Goal: Transaction & Acquisition: Purchase product/service

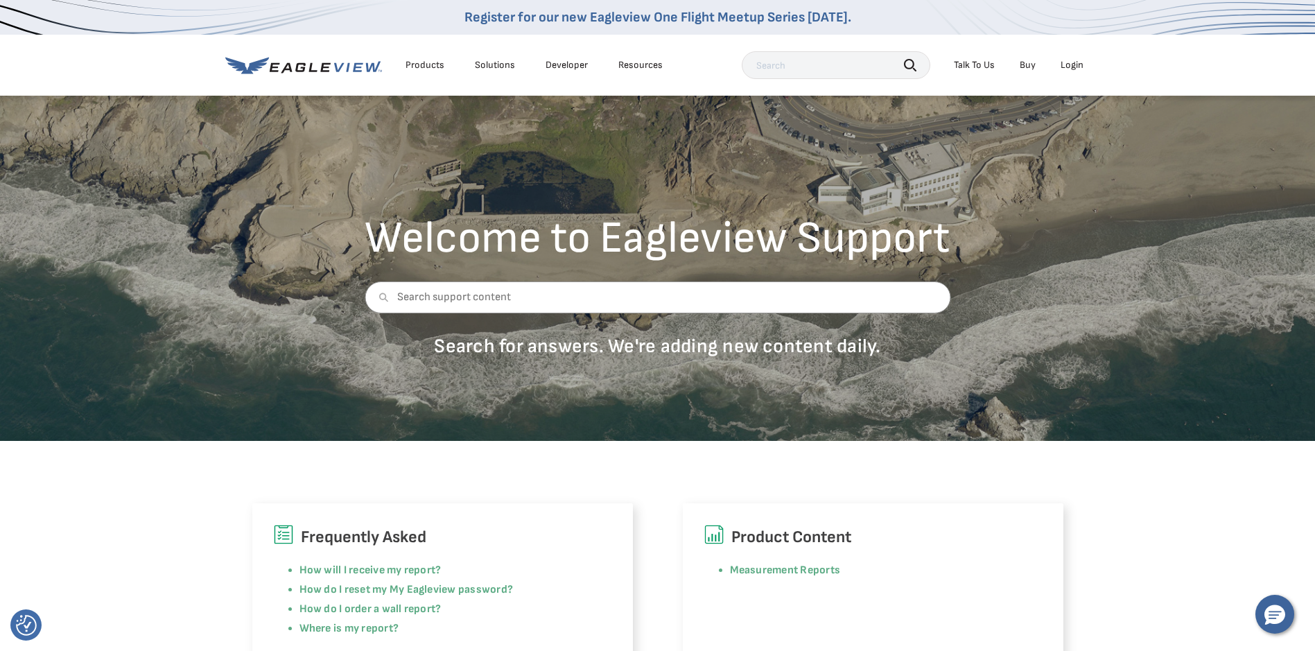
click at [1064, 62] on div "Login" at bounding box center [1072, 65] width 23 height 12
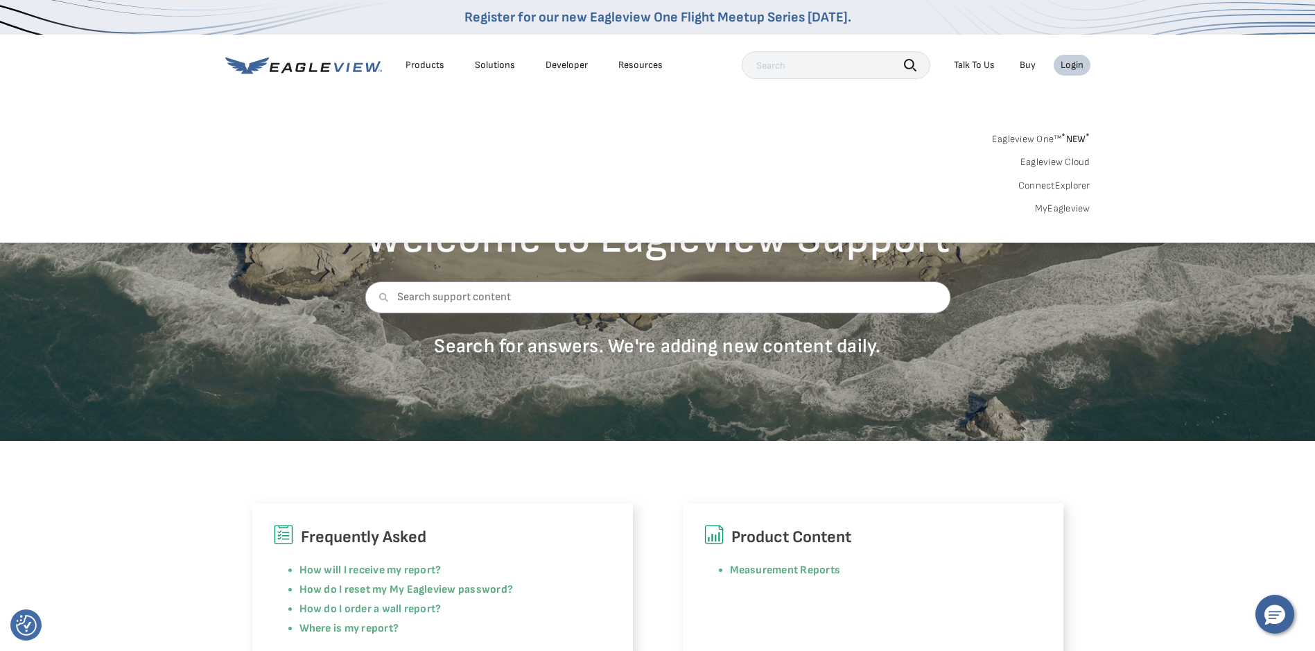
click at [1069, 205] on link "MyEagleview" at bounding box center [1062, 208] width 55 height 12
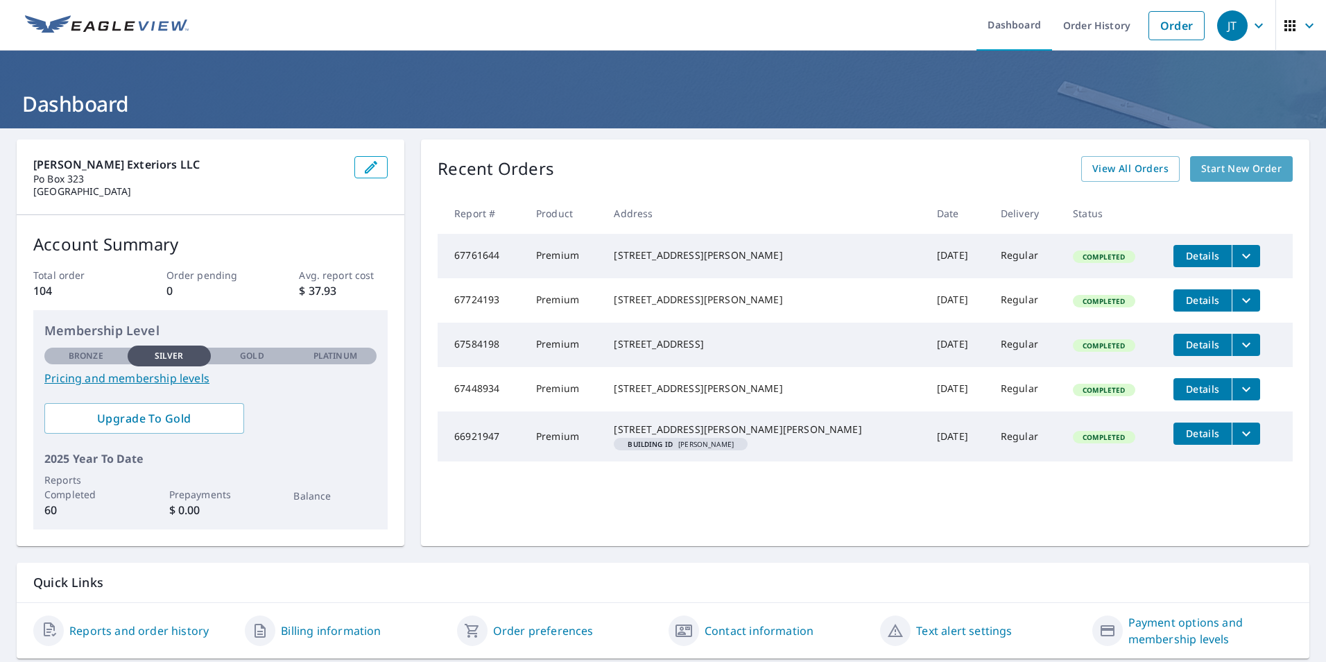
click at [1227, 170] on span "Start New Order" at bounding box center [1241, 168] width 80 height 17
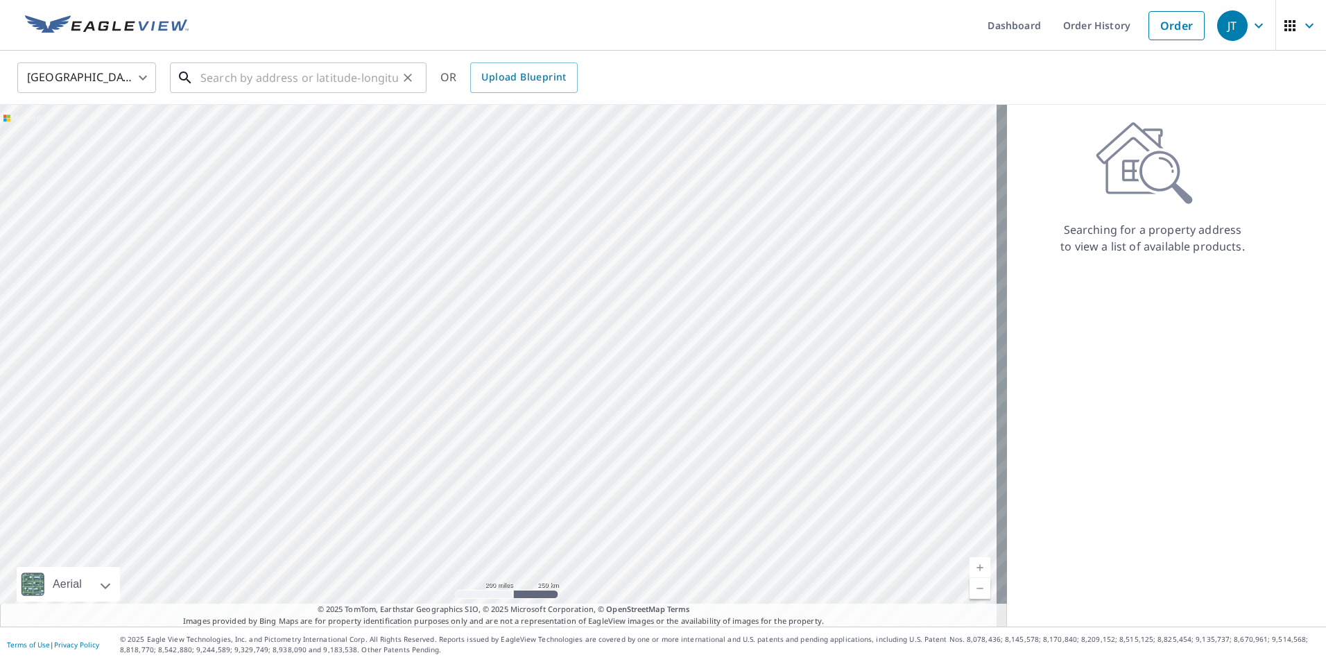
click at [240, 71] on input "text" at bounding box center [299, 77] width 198 height 39
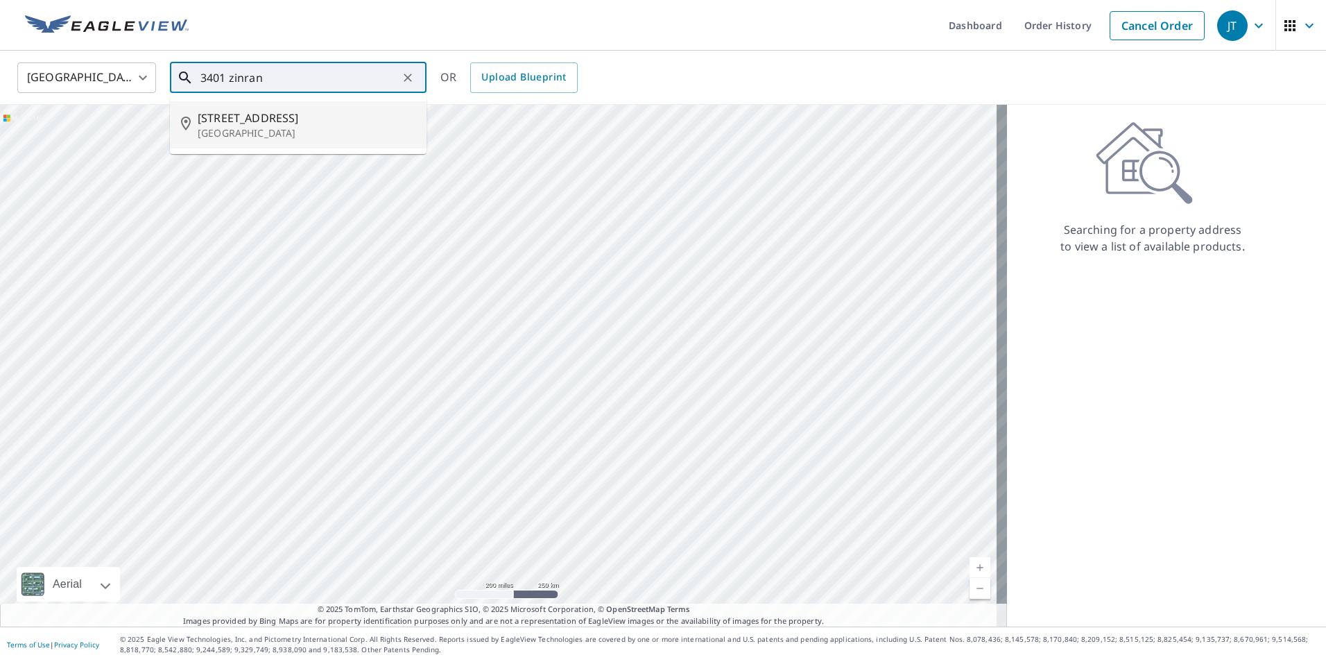
click at [263, 128] on p "[GEOGRAPHIC_DATA]" at bounding box center [307, 133] width 218 height 14
type input "[STREET_ADDRESS]"
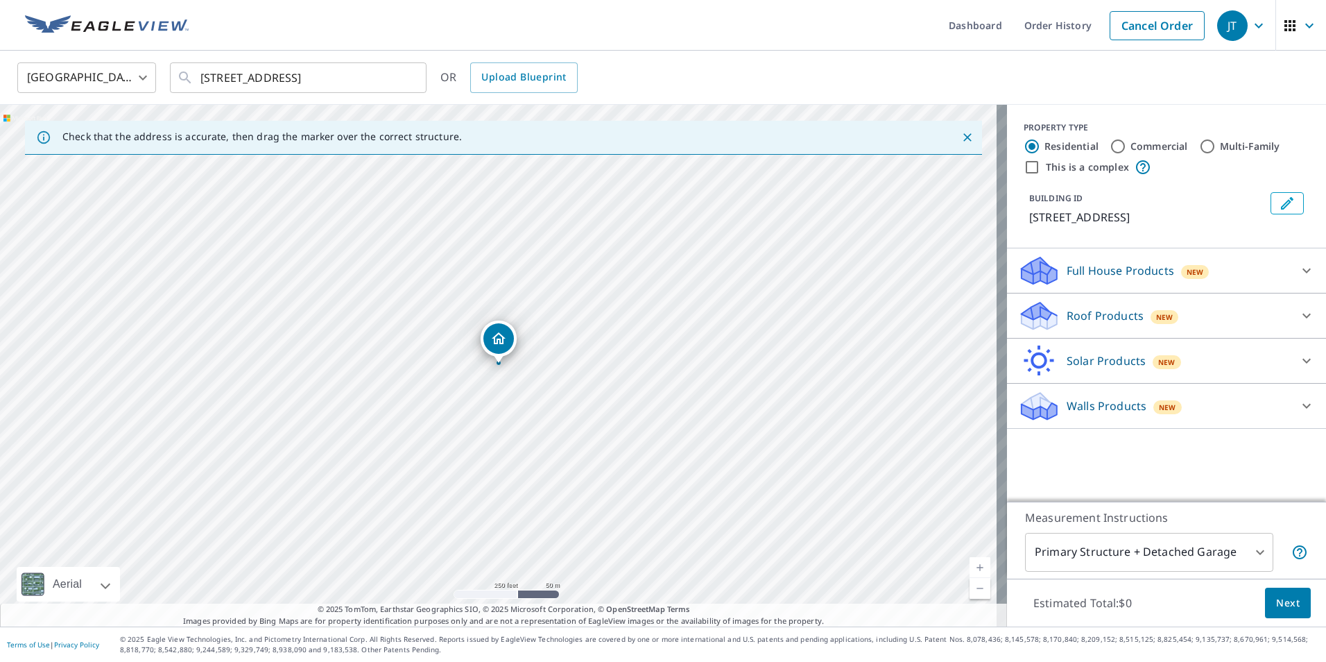
click at [1185, 563] on body "JT JT Dashboard Order History Cancel Order JT [GEOGRAPHIC_DATA] [GEOGRAPHIC_DAT…" at bounding box center [663, 331] width 1326 height 662
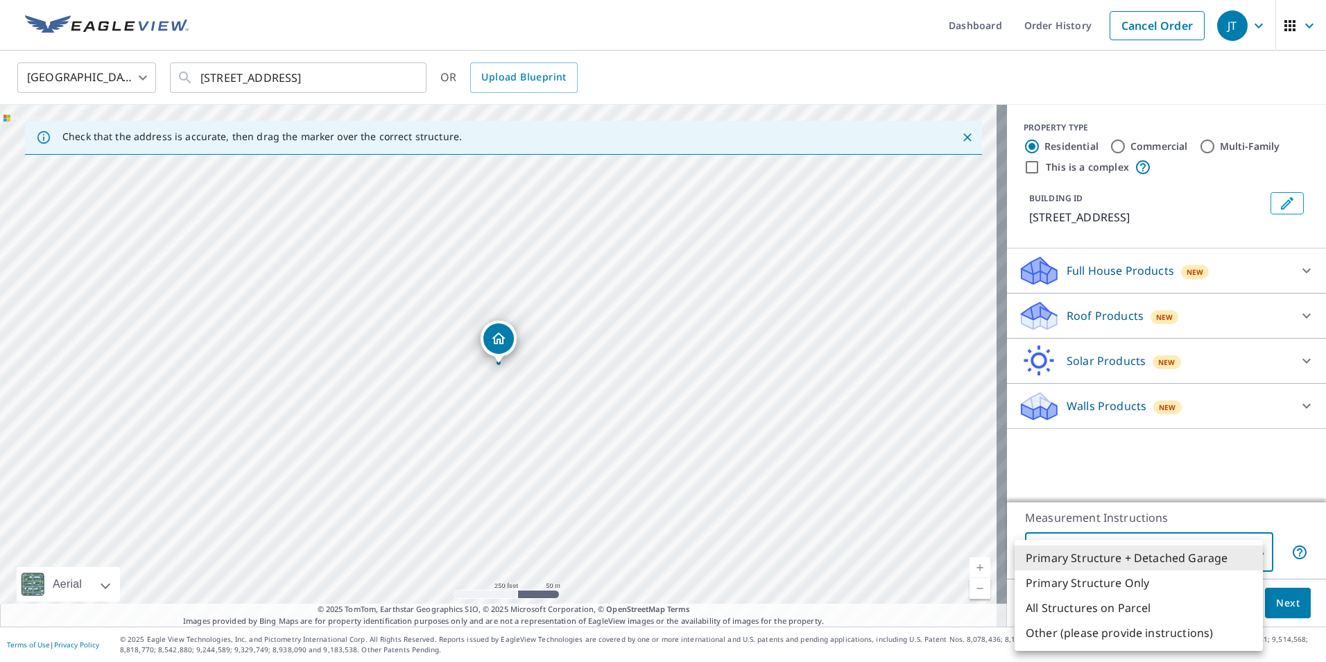
click at [1143, 576] on li "Primary Structure Only" at bounding box center [1138, 582] width 248 height 25
type input "2"
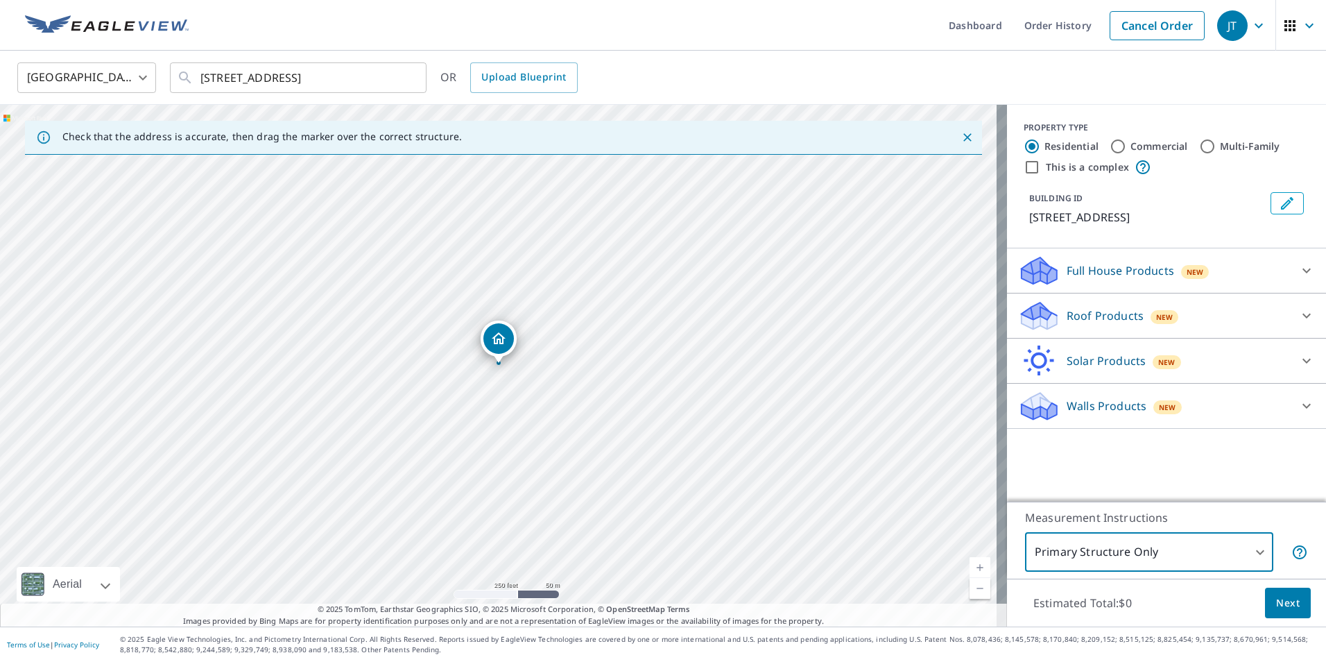
click at [1282, 601] on span "Next" at bounding box center [1288, 602] width 24 height 17
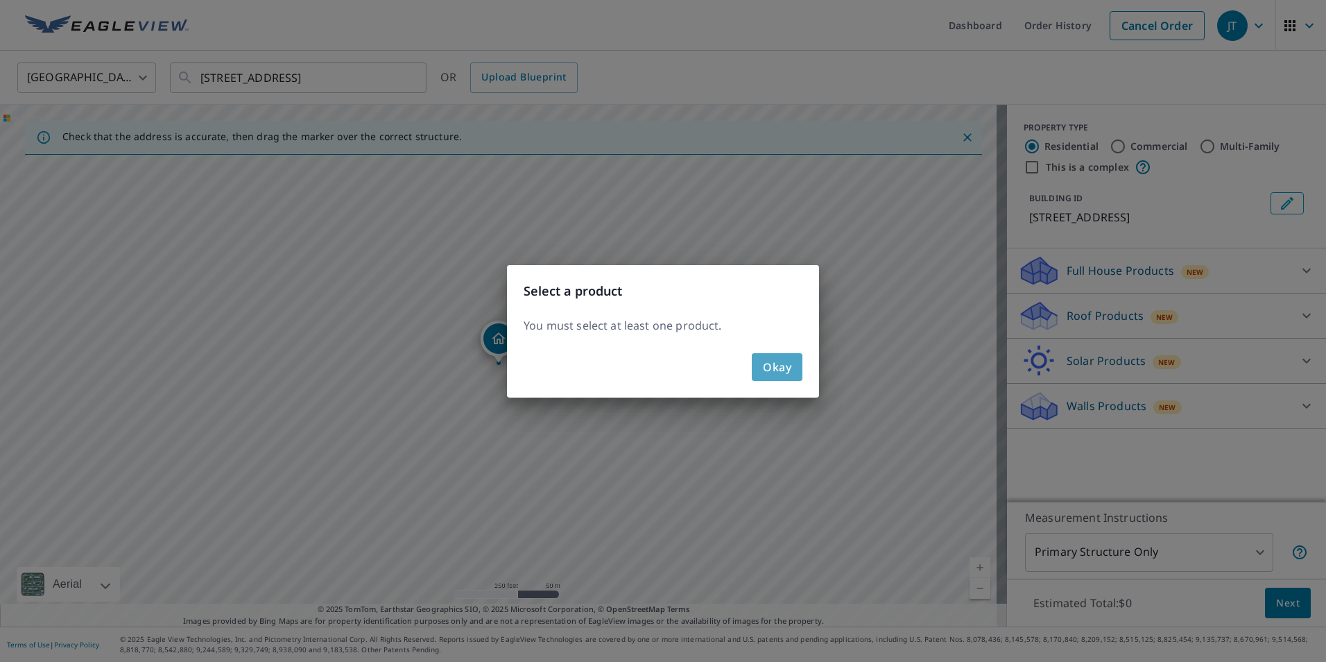
click at [763, 370] on button "Okay" at bounding box center [777, 367] width 51 height 28
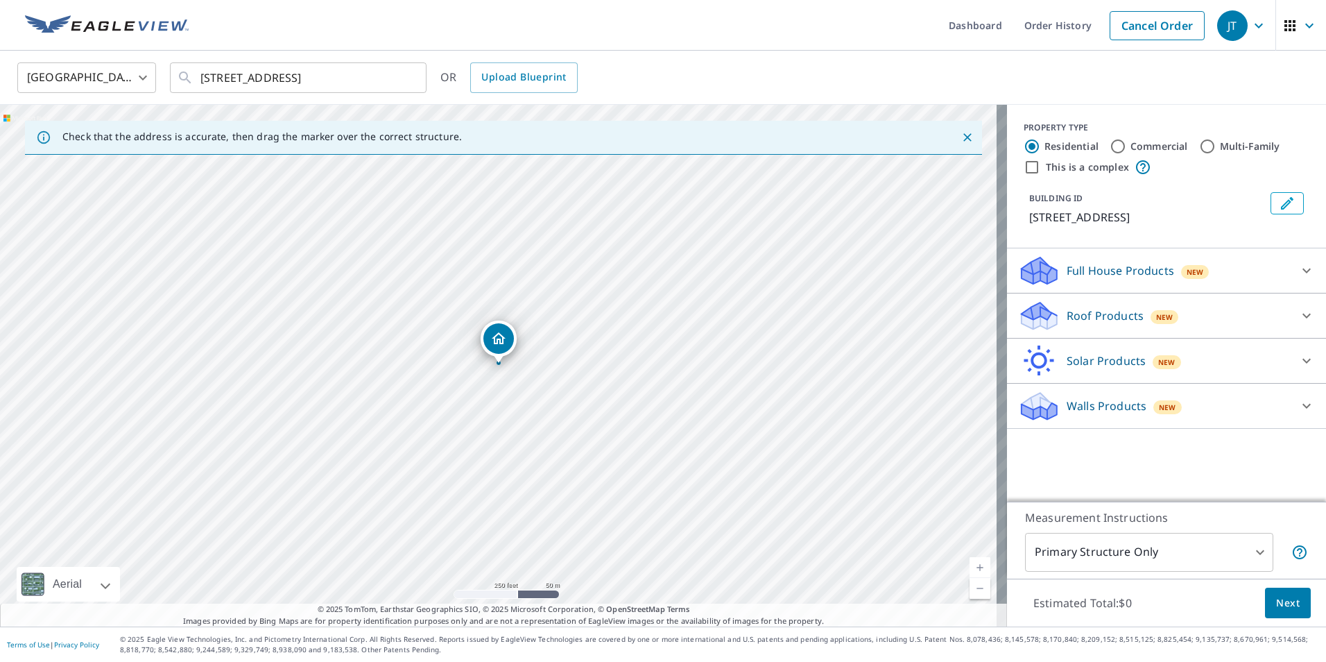
click at [1128, 313] on p "Roof Products" at bounding box center [1105, 315] width 77 height 17
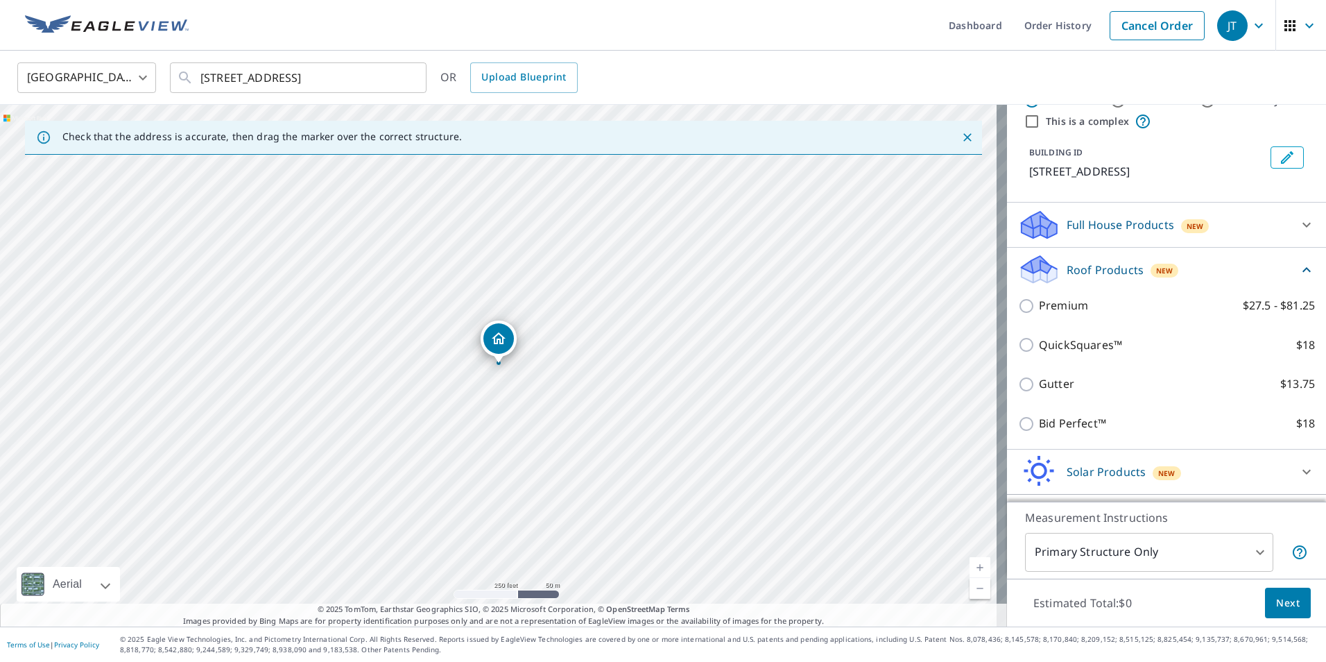
scroll to position [69, 0]
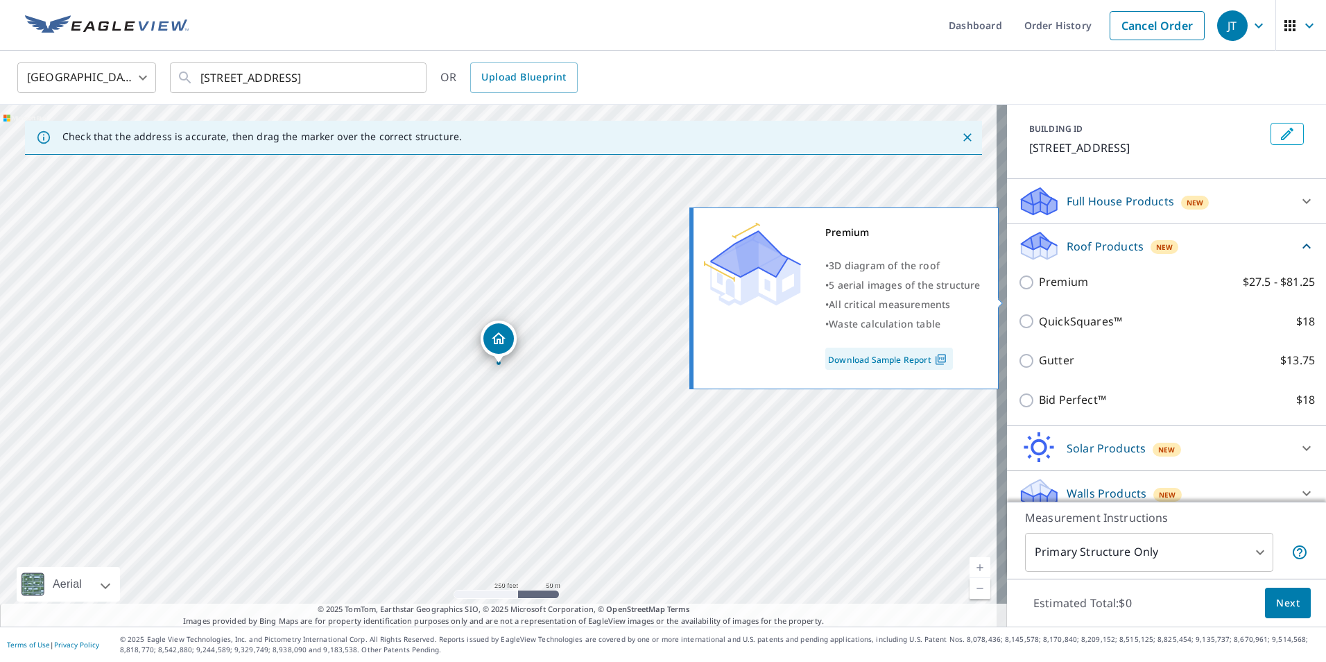
click at [1018, 291] on input "Premium $27.5 - $81.25" at bounding box center [1028, 282] width 21 height 17
checkbox input "true"
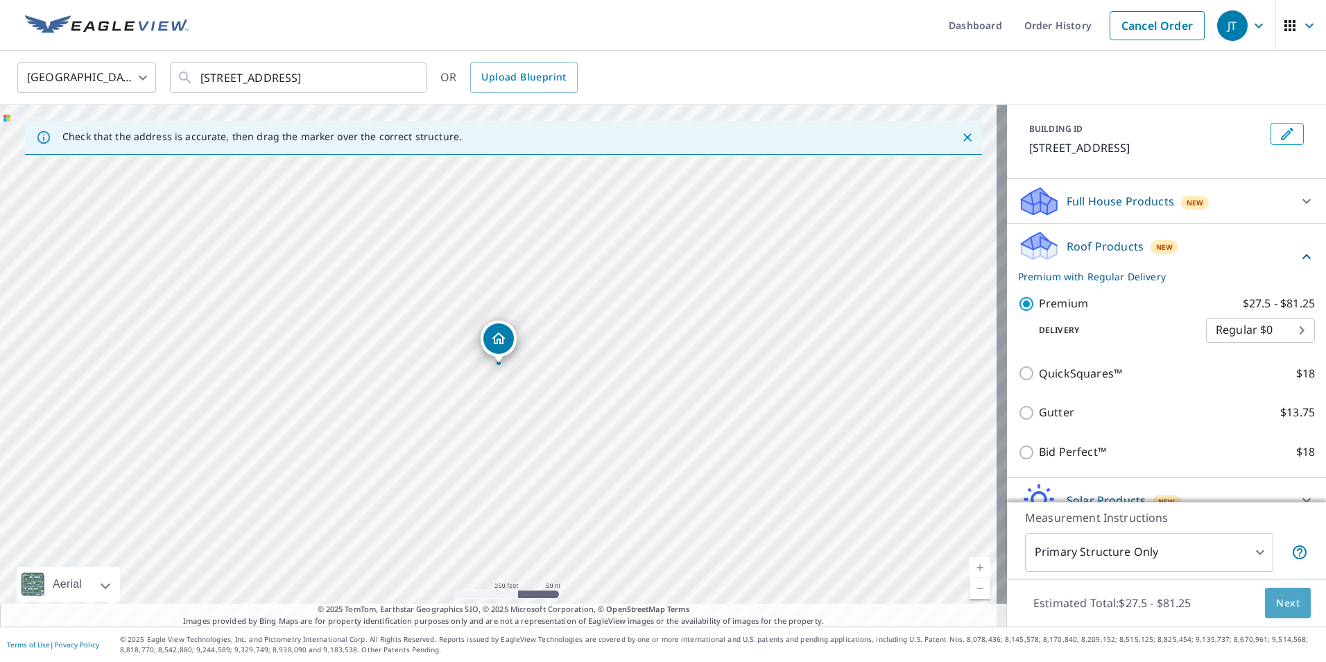
click at [1285, 601] on span "Next" at bounding box center [1288, 602] width 24 height 17
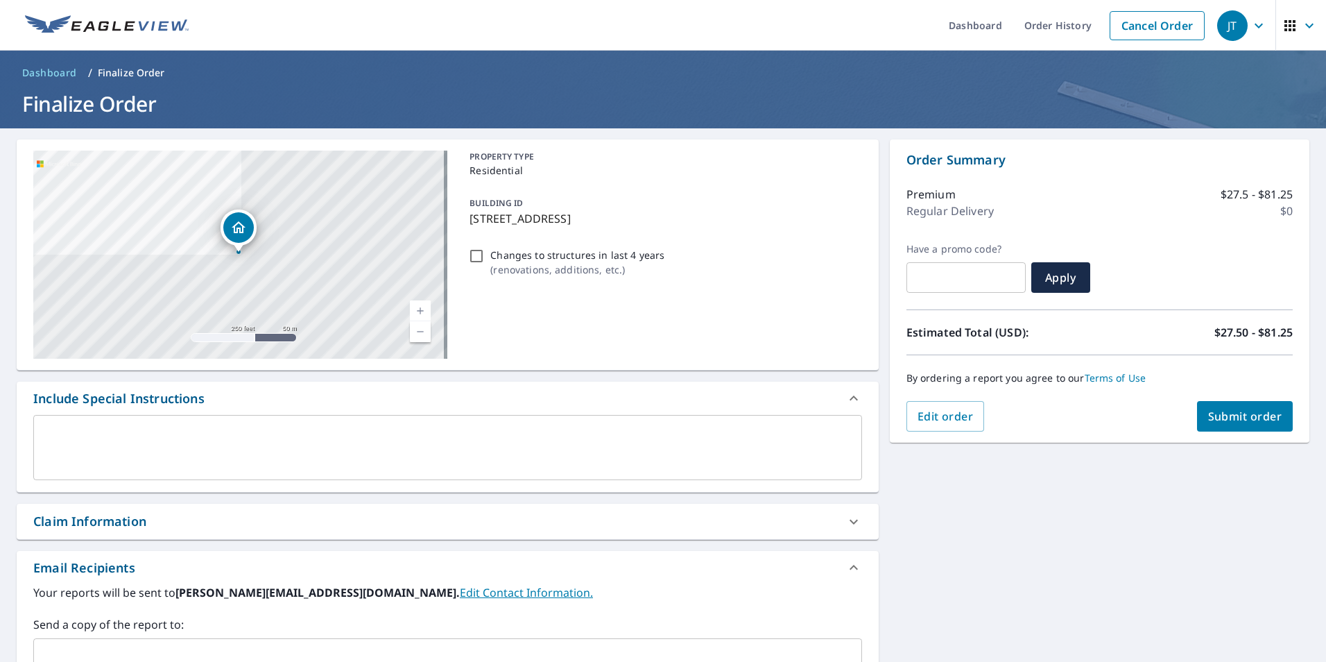
click at [1233, 421] on span "Submit order" at bounding box center [1245, 415] width 74 height 15
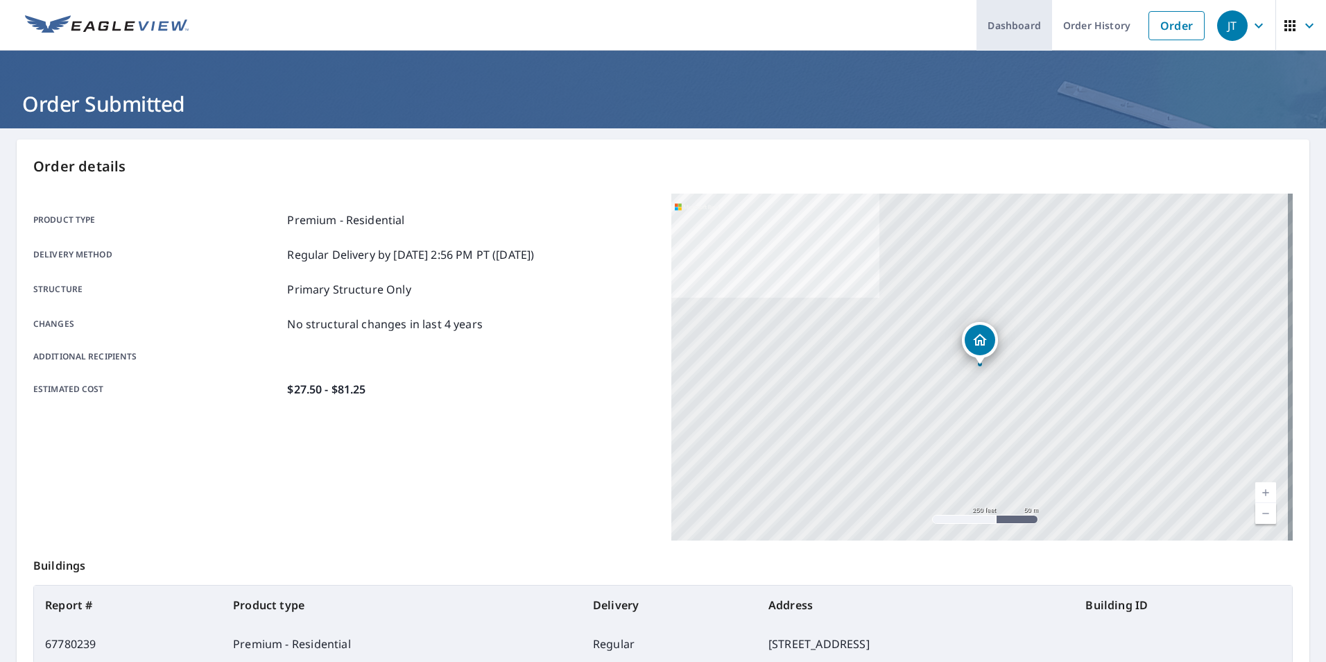
click at [1032, 27] on link "Dashboard" at bounding box center [1014, 25] width 76 height 51
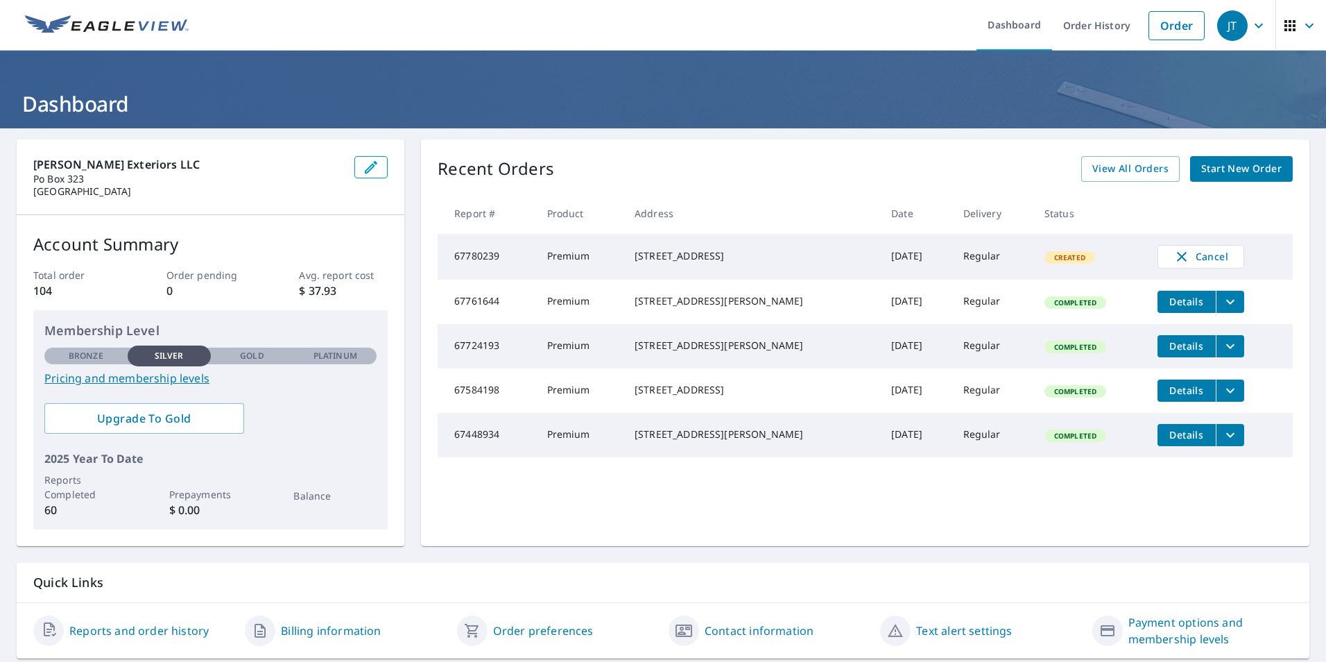
click at [1226, 348] on icon "filesDropdownBtn-67724193" at bounding box center [1230, 345] width 8 height 5
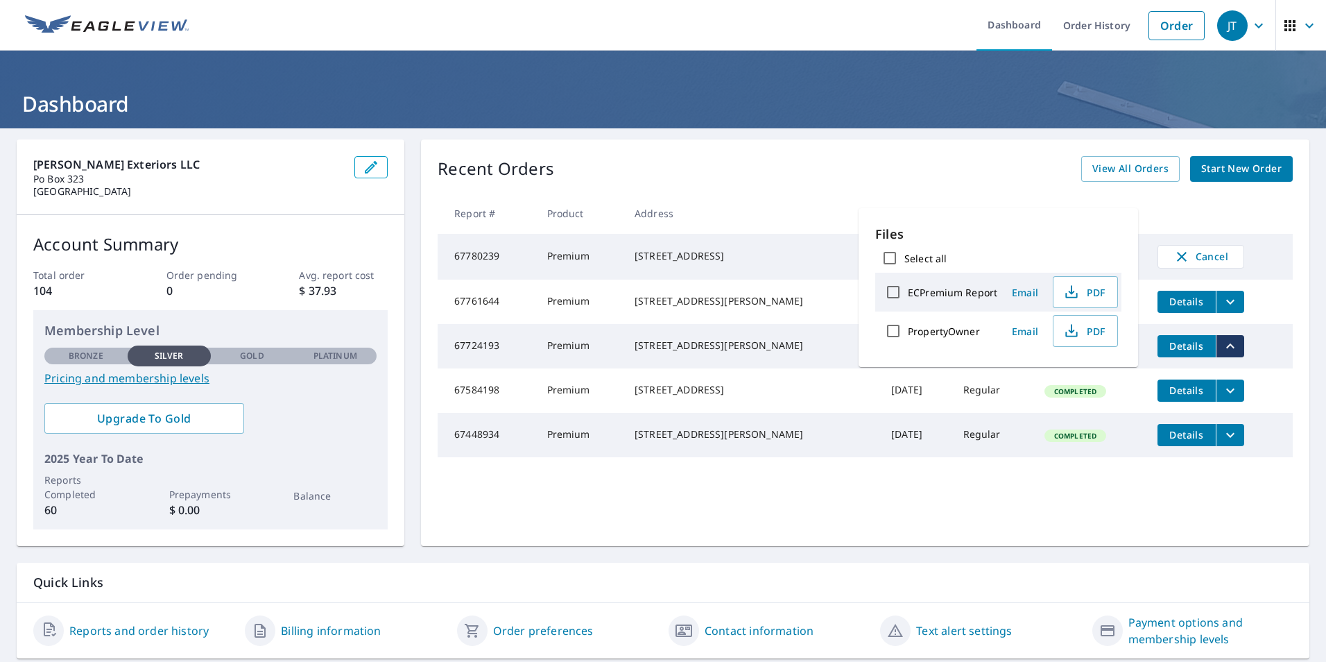
click at [893, 293] on input "ECPremium Report" at bounding box center [893, 291] width 29 height 29
checkbox input "true"
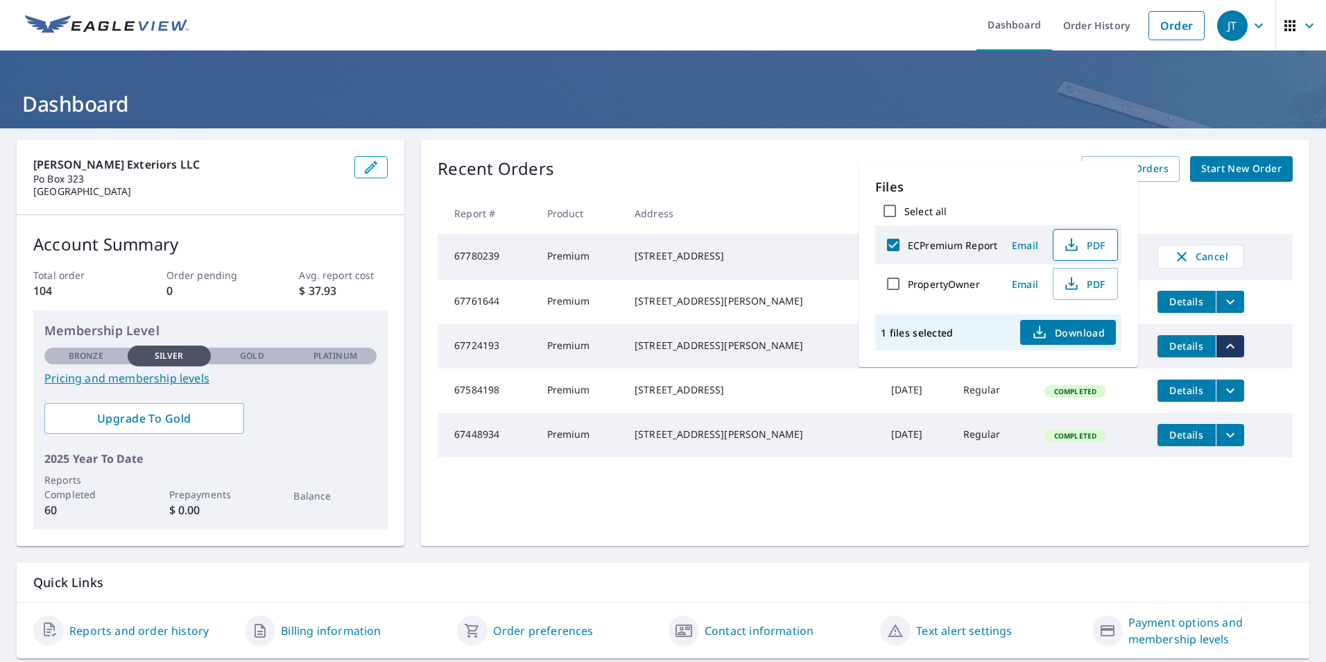
click at [1078, 248] on span "PDF" at bounding box center [1084, 244] width 44 height 17
click at [506, 558] on div "[PERSON_NAME] Exteriors LLC Po [STREET_ADDRESS] Account Summary Total order 104…" at bounding box center [663, 398] width 1326 height 541
